Goal: Find specific page/section: Find specific page/section

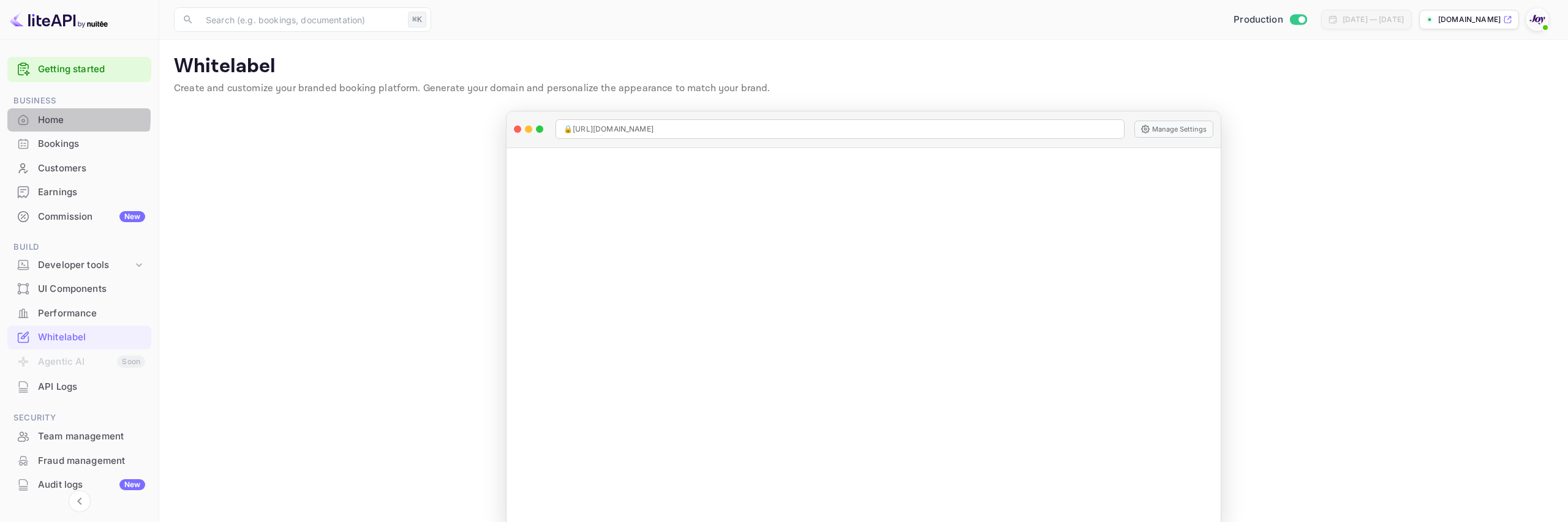
click at [57, 117] on div "Home" at bounding box center [92, 120] width 108 height 14
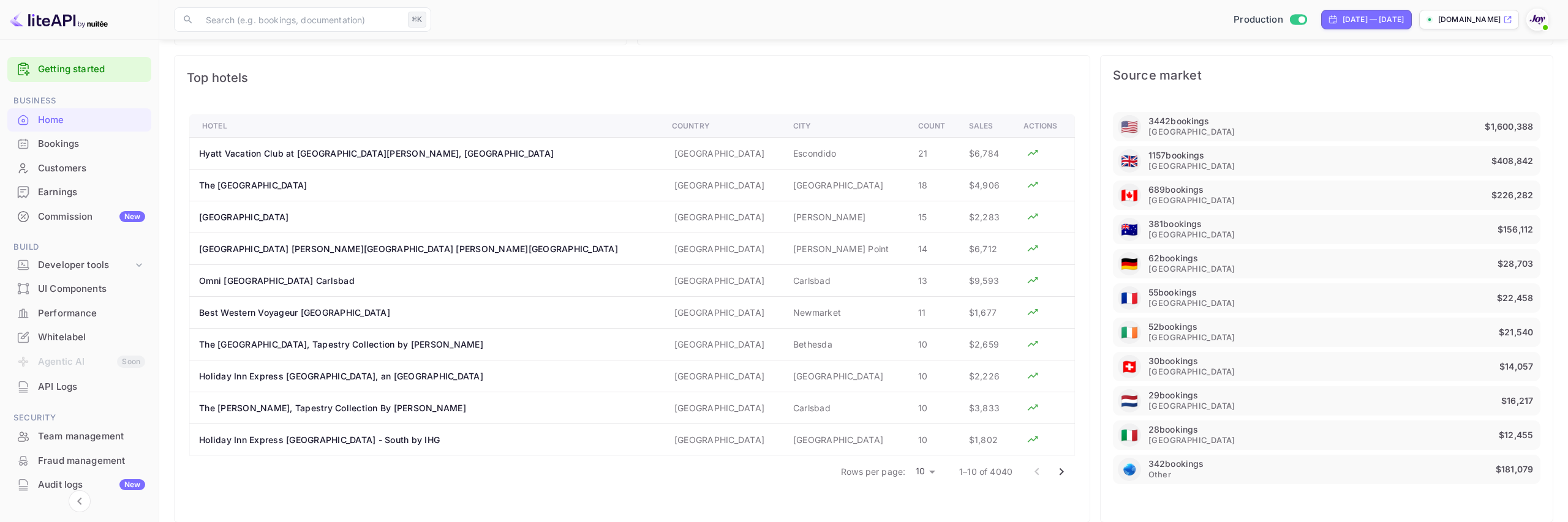
scroll to position [832, 0]
click at [783, 155] on td "Escondido" at bounding box center [846, 152] width 125 height 32
click at [783, 182] on td "[GEOGRAPHIC_DATA]" at bounding box center [846, 184] width 125 height 32
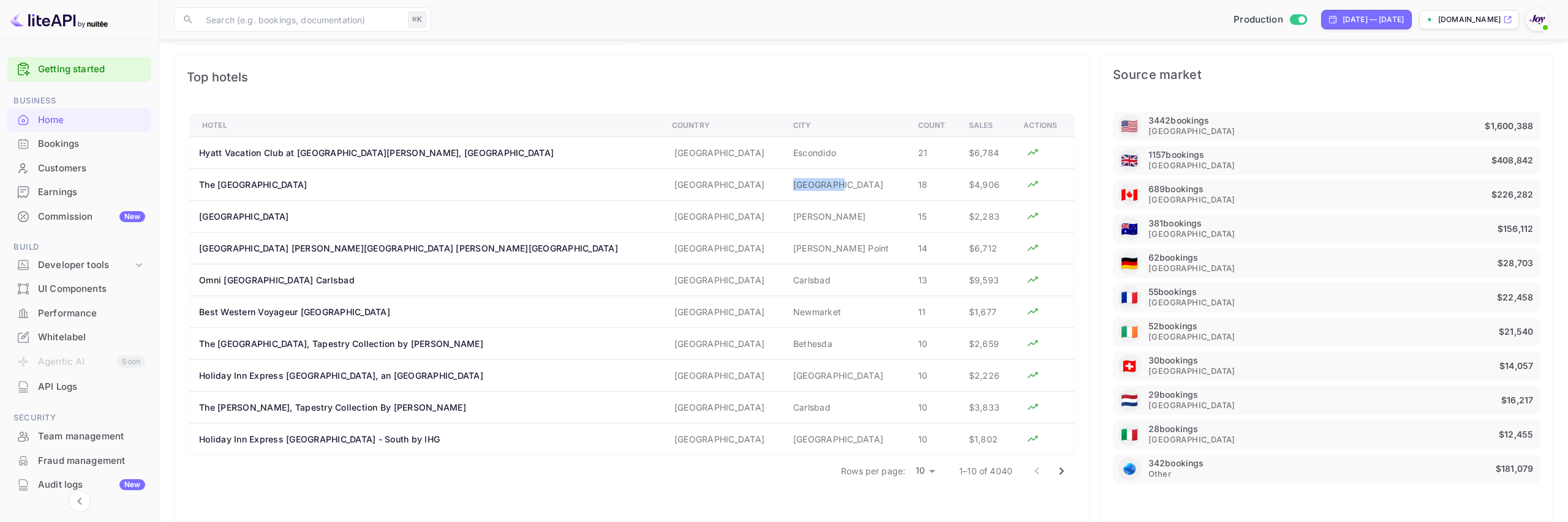
click at [783, 182] on td "[GEOGRAPHIC_DATA]" at bounding box center [846, 184] width 125 height 32
click at [80, 221] on div "Commission New" at bounding box center [92, 217] width 108 height 14
